Goal: Task Accomplishment & Management: Manage account settings

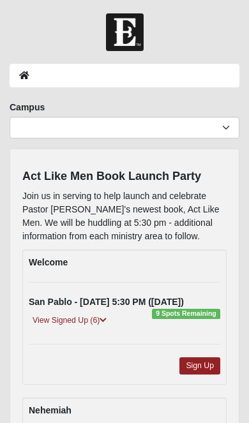
scroll to position [21, 0]
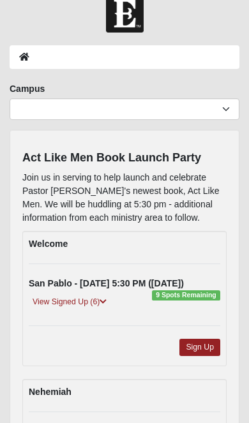
click at [205, 346] on link "Sign Up" at bounding box center [199, 346] width 41 height 17
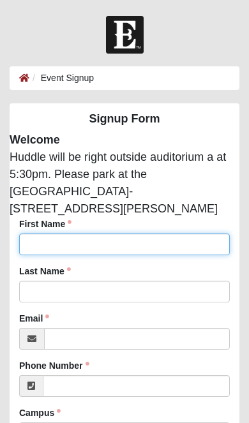
click at [35, 233] on input "First Name" at bounding box center [124, 244] width 210 height 22
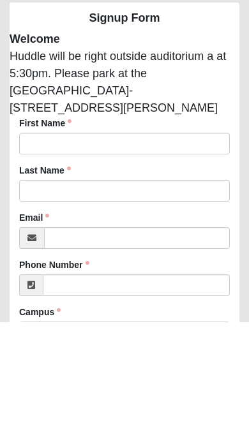
scroll to position [101, 0]
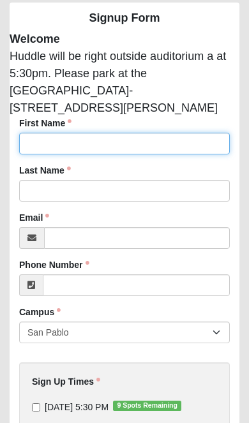
click at [40, 133] on input "First Name" at bounding box center [124, 144] width 210 height 22
type input "Rick"
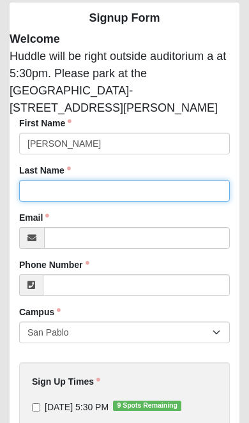
click at [40, 180] on input "Last Name" at bounding box center [124, 191] width 210 height 22
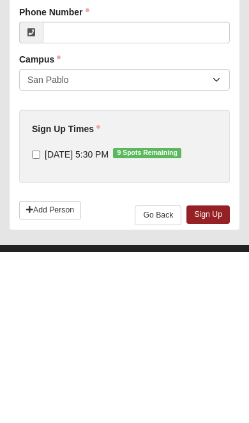
scroll to position [190, 0]
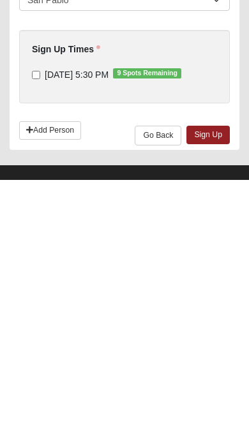
type input "Ziminski"
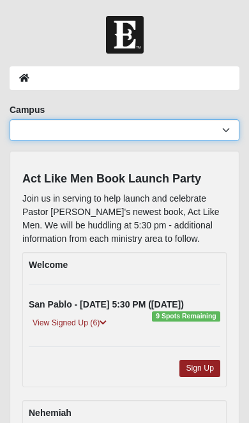
click at [226, 129] on select "[GEOGRAPHIC_DATA] [GEOGRAPHIC_DATA] (Coming Soon) Eleven22 Online [PERSON_NAME]…" at bounding box center [124, 130] width 229 height 22
select select "3"
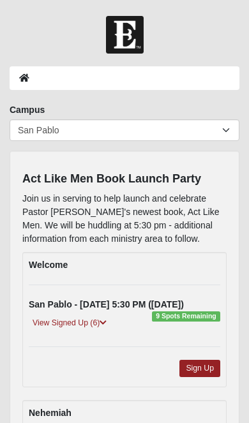
click at [22, 86] on ol at bounding box center [124, 78] width 229 height 24
click at [26, 81] on icon at bounding box center [24, 77] width 10 height 9
click at [27, 81] on icon at bounding box center [24, 77] width 10 height 9
click at [70, 76] on ol at bounding box center [124, 78] width 229 height 24
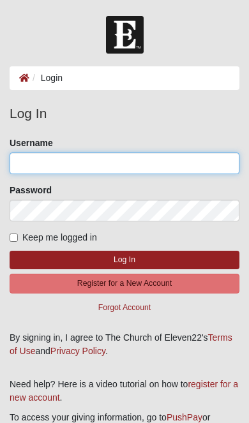
click at [31, 164] on input "Username" at bounding box center [124, 163] width 229 height 22
type input "Ziminski"
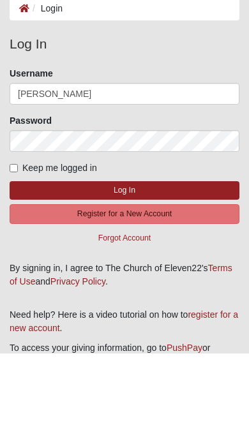
click at [13, 233] on input "Keep me logged in" at bounding box center [14, 237] width 8 height 8
checkbox input "true"
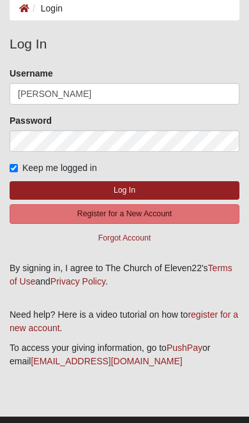
click at [61, 184] on button "Log In" at bounding box center [124, 190] width 229 height 18
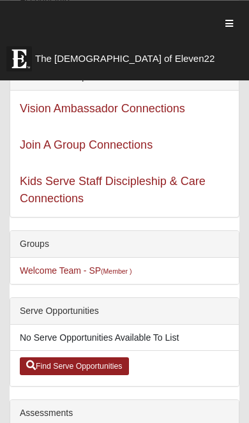
scroll to position [120, 0]
click at [41, 271] on link "Welcome Team - SP (Member )" at bounding box center [76, 270] width 112 height 10
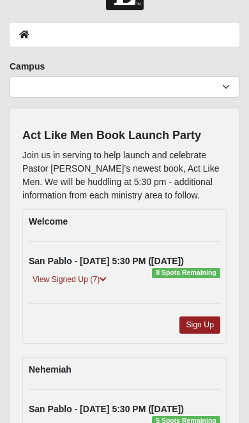
scroll to position [44, 0]
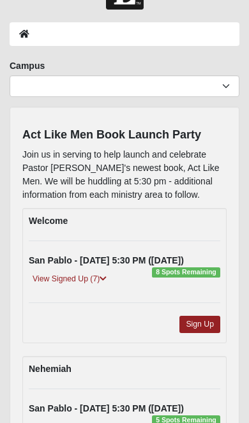
click at [200, 323] on link "Sign Up" at bounding box center [199, 324] width 41 height 17
click at [49, 278] on link "View Signed Up (7)" at bounding box center [70, 278] width 82 height 13
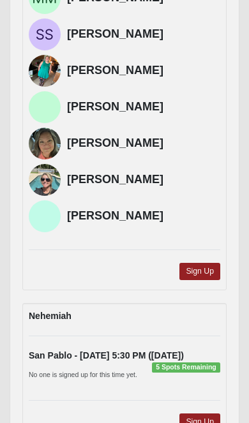
scroll to position [361, 0]
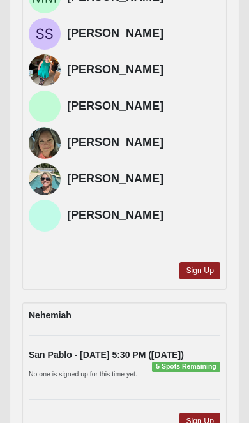
click at [208, 270] on link "Sign Up" at bounding box center [199, 270] width 41 height 17
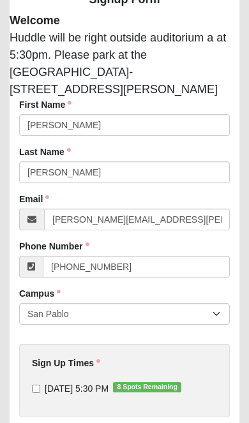
scroll to position [138, 0]
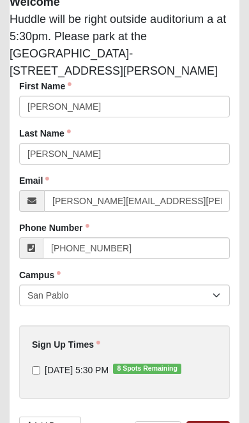
click at [40, 366] on input "10/6/2025 5:30 PM 8 Spots Remaining" at bounding box center [36, 370] width 8 height 8
checkbox input "true"
click at [208, 421] on link "Sign Up" at bounding box center [207, 430] width 43 height 18
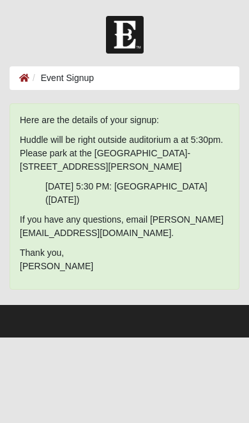
scroll to position [0, 0]
click at [24, 82] on link at bounding box center [24, 78] width 10 height 10
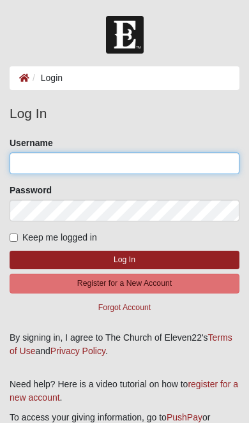
click at [33, 156] on input "Username" at bounding box center [124, 163] width 229 height 22
type input "[PERSON_NAME]"
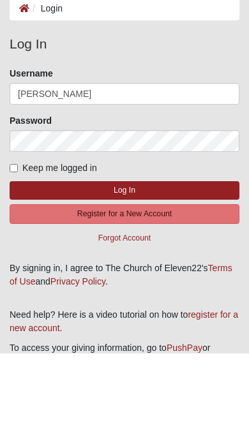
click at [16, 233] on input "Keep me logged in" at bounding box center [14, 237] width 8 height 8
checkbox input "true"
click at [52, 250] on button "Log In" at bounding box center [124, 259] width 229 height 18
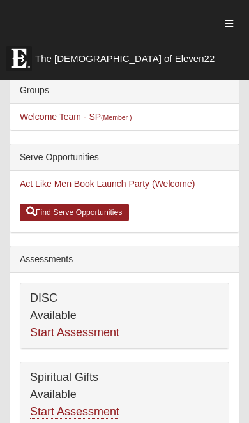
scroll to position [274, 0]
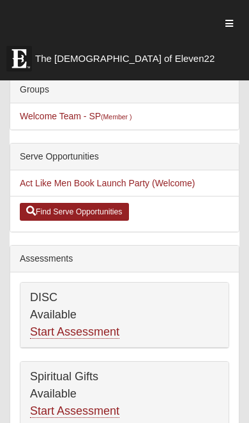
click at [36, 184] on link "Act Like Men Book Launch Party (Welcome)" at bounding box center [107, 183] width 175 height 10
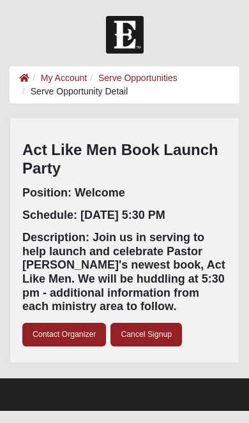
click at [135, 75] on link "Serve Opportunities" at bounding box center [137, 78] width 79 height 10
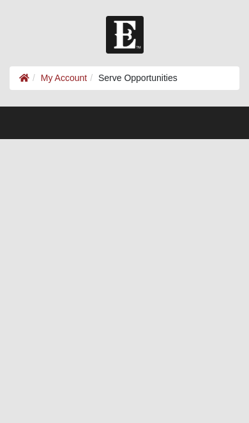
click at [59, 79] on link "My Account" at bounding box center [64, 78] width 46 height 10
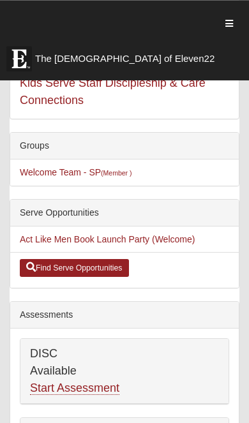
scroll to position [218, 0]
click at [56, 268] on link "Find Serve Opportunities" at bounding box center [74, 268] width 109 height 18
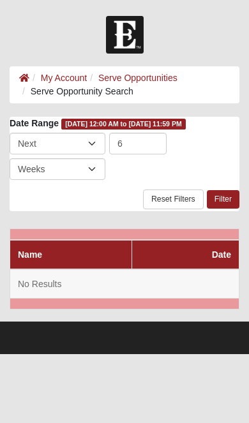
click at [118, 80] on link "Serve Opportunities" at bounding box center [137, 78] width 79 height 10
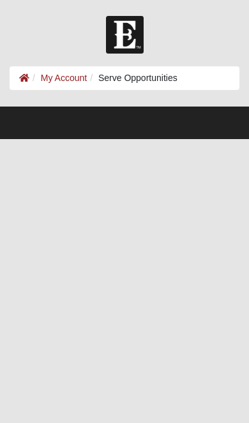
click at [59, 82] on link "My Account" at bounding box center [64, 78] width 46 height 10
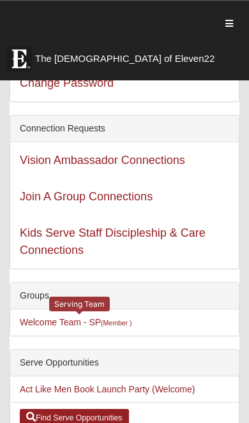
scroll to position [68, 0]
click at [98, 325] on link "Welcome Team - SP (Member )" at bounding box center [76, 322] width 112 height 10
click at [150, 388] on link "Act Like Men Book Launch Party (Welcome)" at bounding box center [107, 389] width 175 height 10
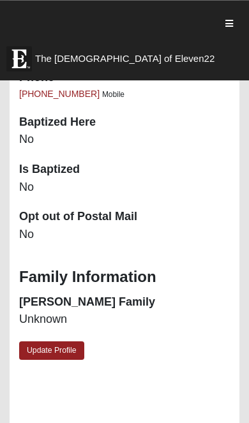
scroll to position [1245, 0]
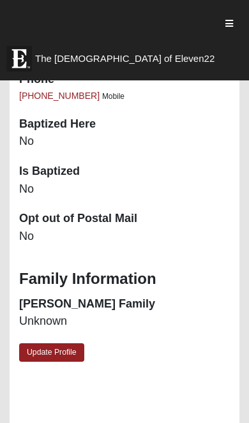
click at [41, 356] on link "Update Profile" at bounding box center [51, 352] width 65 height 18
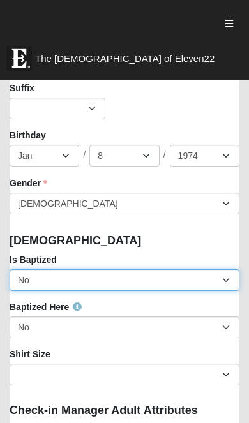
click at [207, 284] on select "No Yes" at bounding box center [124, 280] width 229 height 22
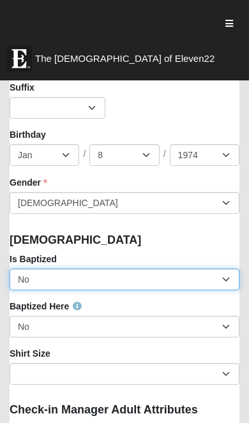
select select "True"
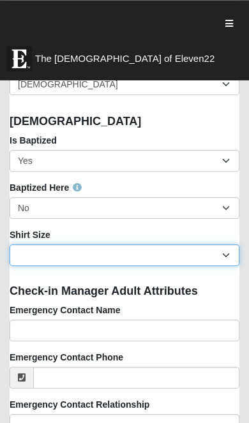
click at [228, 250] on select "Adult Small Adult Medium Adult Large Adult XL Adult XXL Adult 3XL Adult 4XL You…" at bounding box center [124, 255] width 229 height 22
select select "Adult XL"
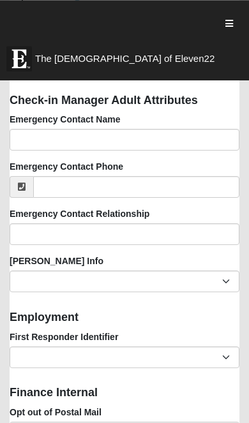
scroll to position [1692, 0]
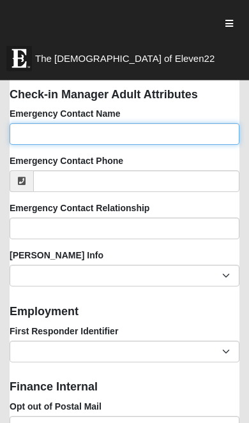
click at [34, 131] on input "Emergency Contact Name" at bounding box center [124, 134] width 229 height 22
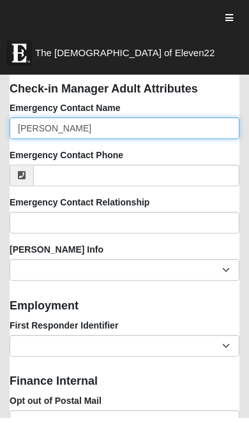
type input "[PERSON_NAME]"
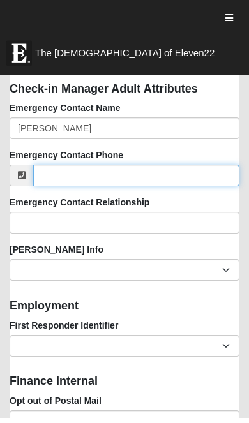
click at [71, 170] on input "Emergency Contact Phone" at bounding box center [136, 181] width 206 height 22
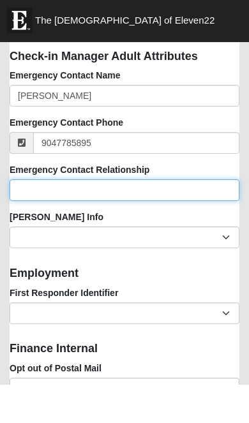
click at [42, 217] on input "Emergency Contact Relationship" at bounding box center [124, 228] width 229 height 22
type input "[PHONE_NUMBER]"
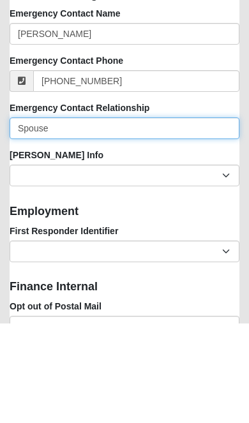
type input "Spouse"
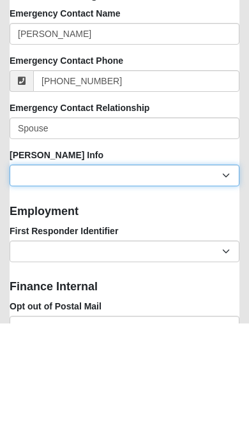
click at [36, 265] on select "Current Foster Child Current Foster Parent Former Foster Child Former Foster Pa…" at bounding box center [124, 276] width 229 height 22
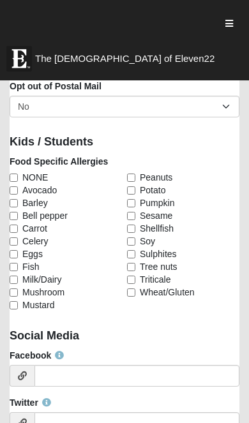
scroll to position [2024, 0]
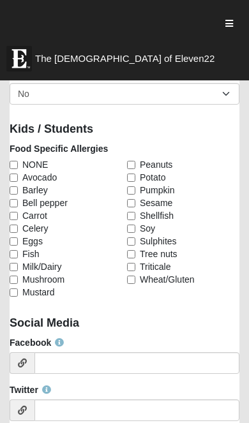
click at [17, 161] on input "NONE" at bounding box center [14, 165] width 8 height 8
checkbox input "true"
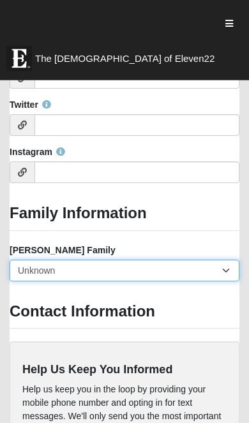
click at [229, 263] on select "Yes, we are a current foster family No, we are a former foster family No, we ha…" at bounding box center [124, 270] width 229 height 22
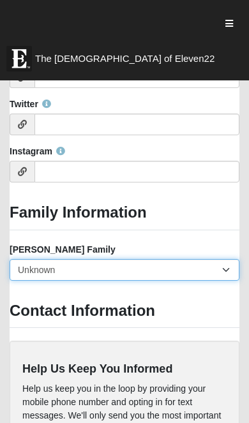
select select "2891"
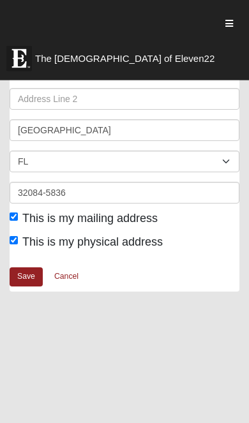
scroll to position [3066, 0]
click at [25, 273] on link "Save" at bounding box center [26, 275] width 33 height 18
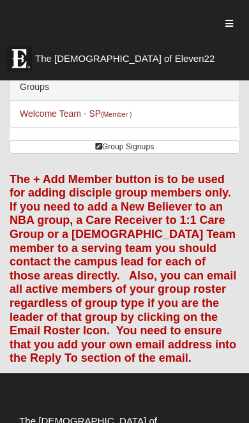
scroll to position [47, 0]
